Goal: Use online tool/utility: Use online tool/utility

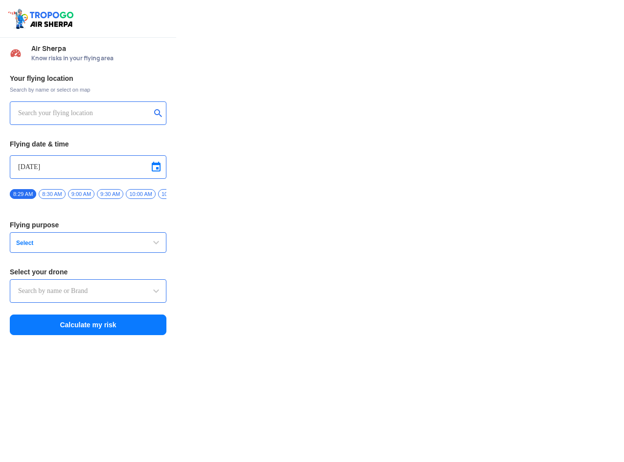
type input "DJI Mini2"
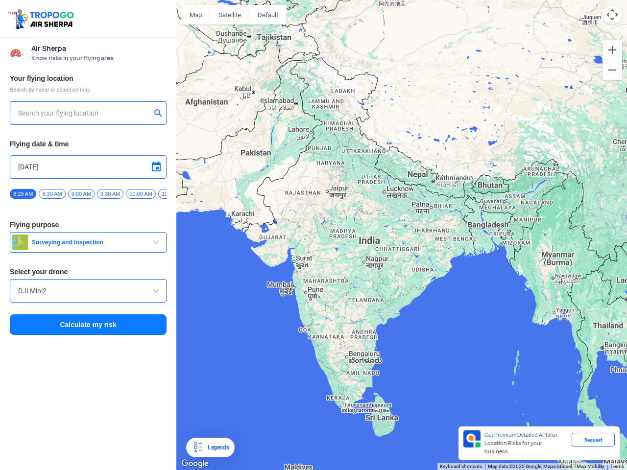
click at [42, 19] on img at bounding box center [42, 18] width 70 height 23
click at [84, 113] on input "text" at bounding box center [84, 113] width 133 height 12
click at [160, 114] on button "submit" at bounding box center [160, 114] width 12 height 10
click at [88, 167] on input "[DATE]" at bounding box center [88, 167] width 140 height 12
click at [156, 167] on div at bounding box center [313, 235] width 627 height 470
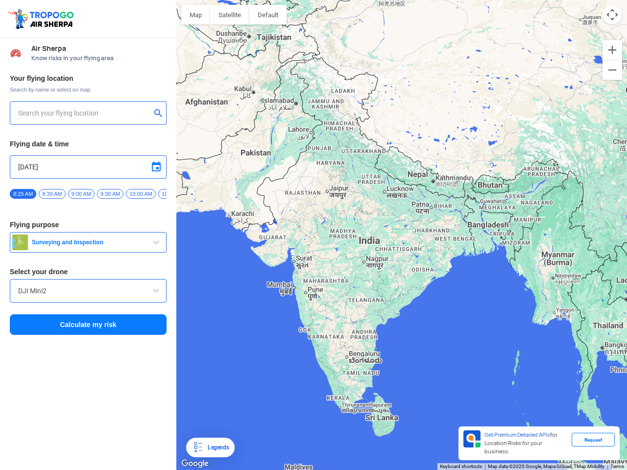
click at [23, 194] on div at bounding box center [313, 235] width 627 height 470
click at [52, 194] on div at bounding box center [313, 235] width 627 height 470
click at [81, 194] on div at bounding box center [313, 235] width 627 height 470
click at [110, 194] on div at bounding box center [313, 235] width 627 height 470
click at [141, 194] on div at bounding box center [313, 235] width 627 height 470
